Goal: Task Accomplishment & Management: Use online tool/utility

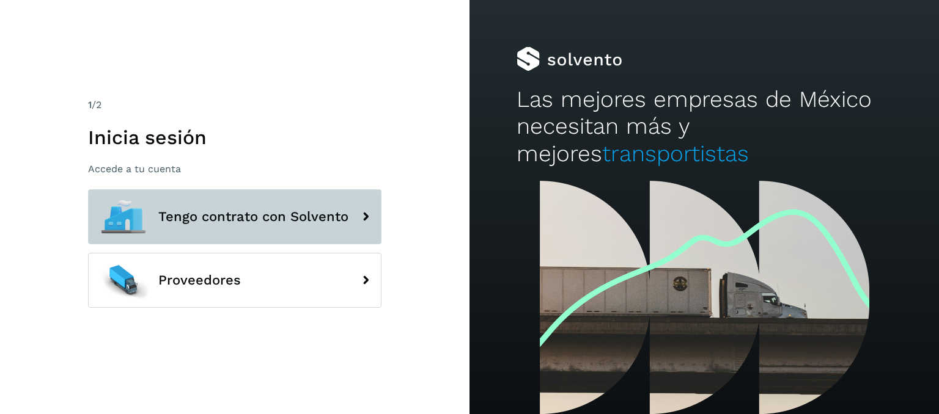
click at [213, 223] on span "Tengo contrato con Solvento" at bounding box center [253, 217] width 190 height 15
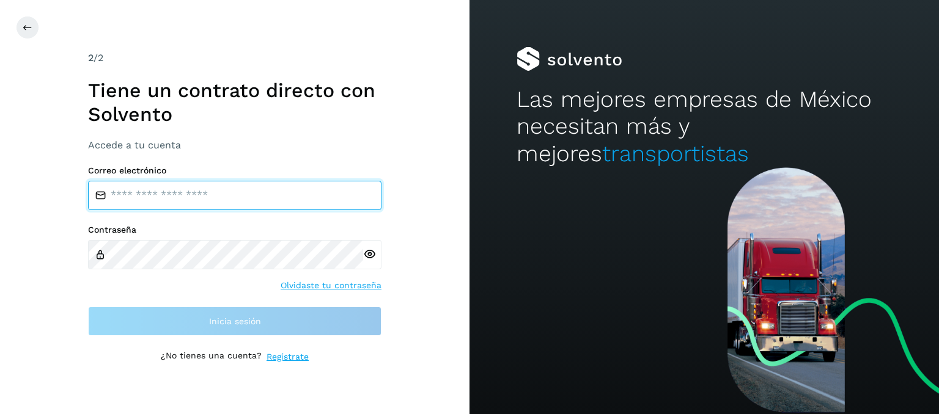
click at [203, 197] on input "email" at bounding box center [234, 195] width 293 height 29
type input "**********"
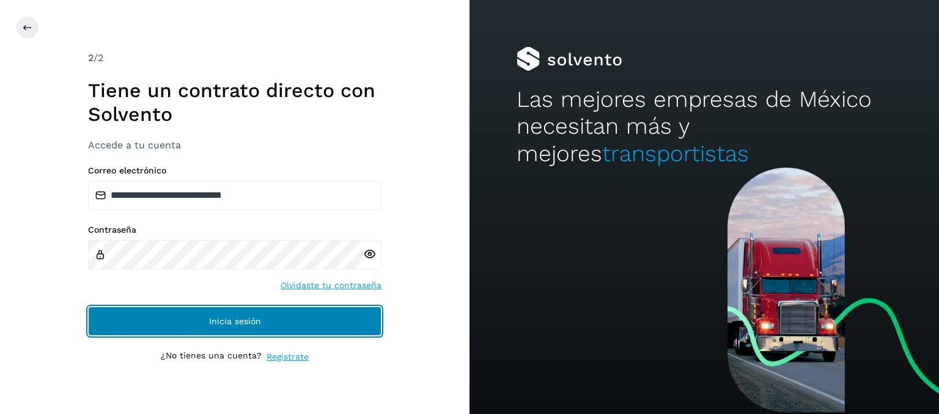
click at [221, 323] on span "Inicia sesión" at bounding box center [235, 321] width 52 height 9
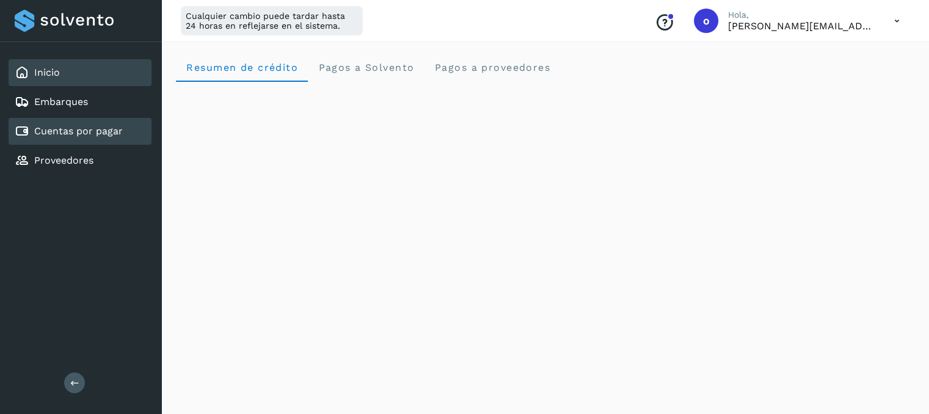
click at [71, 128] on link "Cuentas por pagar" at bounding box center [78, 131] width 89 height 12
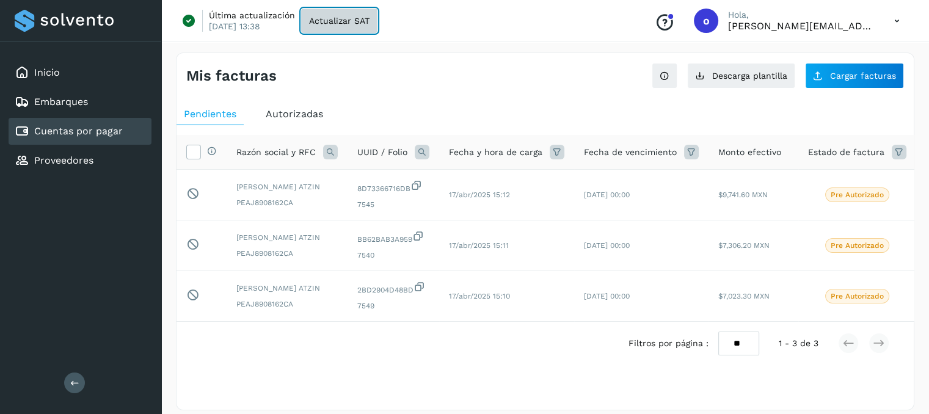
click at [330, 23] on span "Actualizar SAT" at bounding box center [339, 20] width 60 height 9
